Goal: Navigation & Orientation: Understand site structure

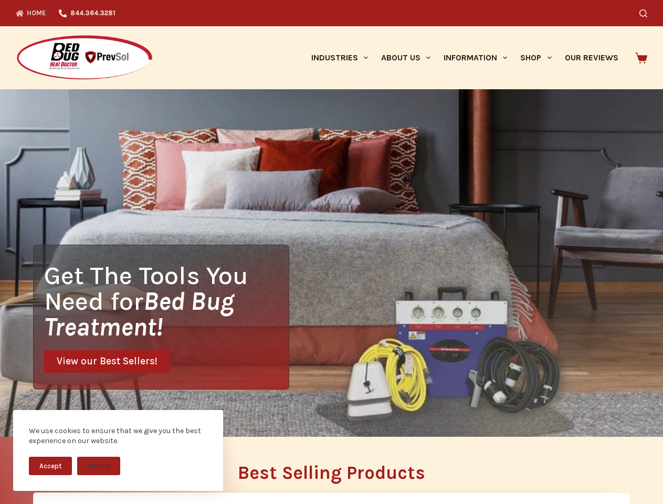
click at [331, 252] on div "Get The Tools You Need for Bed Bug Treatment! View our Best Sellers!" at bounding box center [331, 263] width 663 height 348
click at [50, 466] on button "Accept" at bounding box center [50, 466] width 43 height 18
click at [99, 466] on button "Decline" at bounding box center [98, 466] width 43 height 18
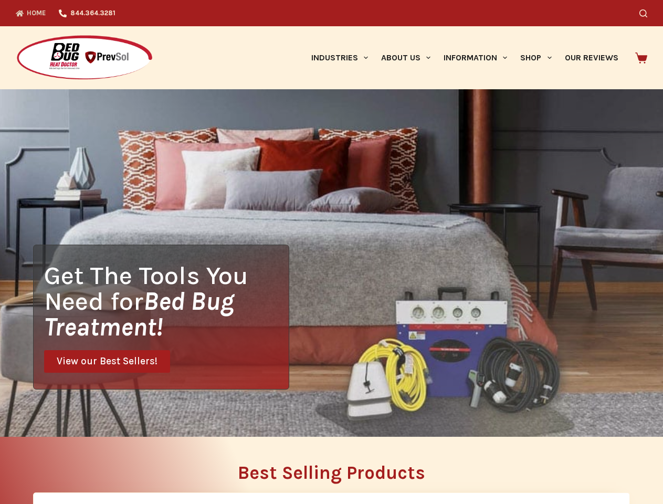
click at [648, 13] on icon "Search" at bounding box center [644, 13] width 8 height 8
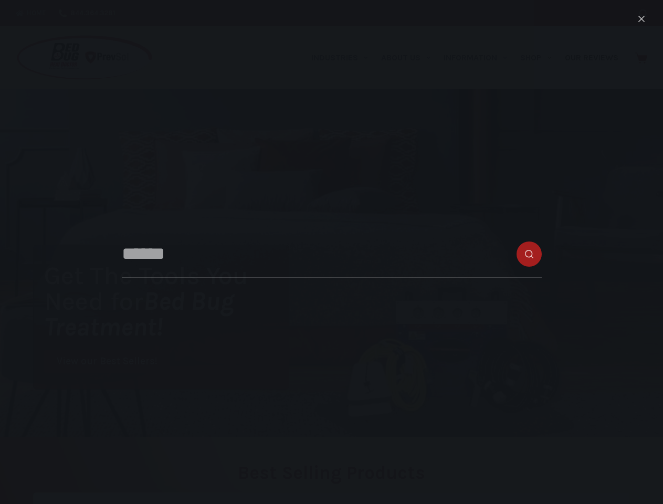
click at [343, 58] on link "Industries" at bounding box center [340, 57] width 70 height 63
click at [410, 58] on link "About Us" at bounding box center [405, 57] width 63 height 63
click at [480, 58] on link "Information" at bounding box center [476, 57] width 77 height 63
click at [540, 58] on link "Shop" at bounding box center [536, 57] width 44 height 63
